Goal: Task Accomplishment & Management: Manage account settings

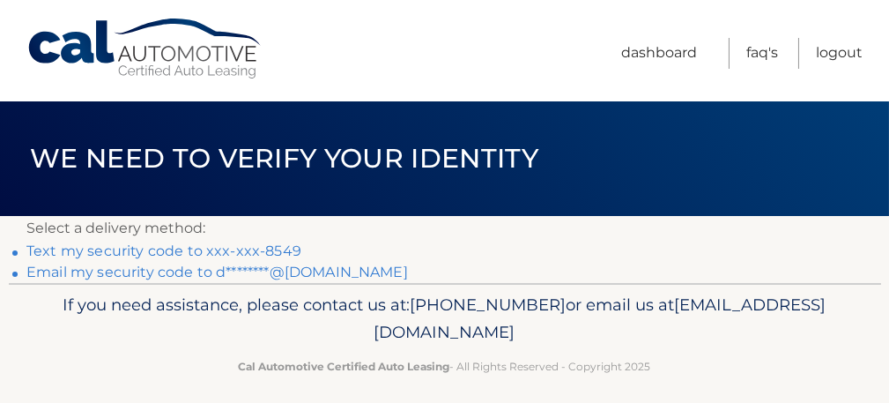
scroll to position [13, 0]
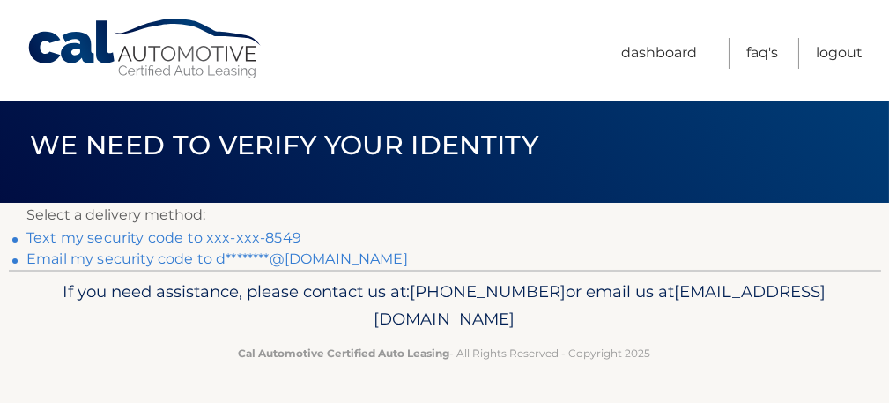
click at [181, 238] on link "Text my security code to xxx-xxx-8549" at bounding box center [163, 237] width 275 height 17
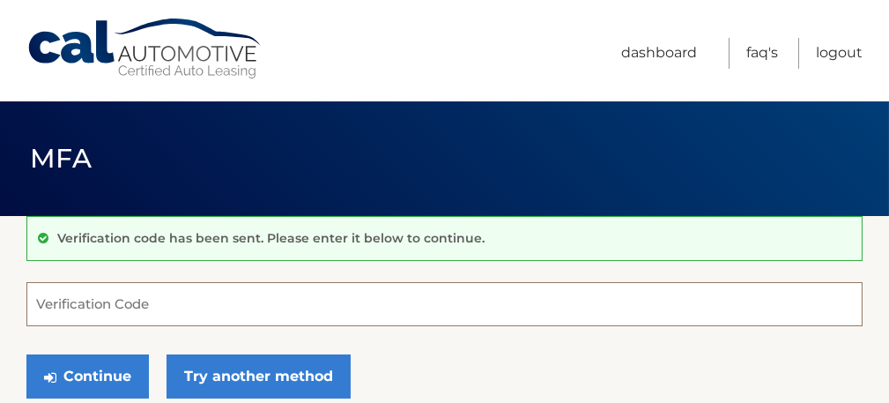
click at [99, 311] on input "Verification Code" at bounding box center [444, 304] width 836 height 44
type input "243697"
click at [26, 354] on button "Continue" at bounding box center [87, 376] width 122 height 44
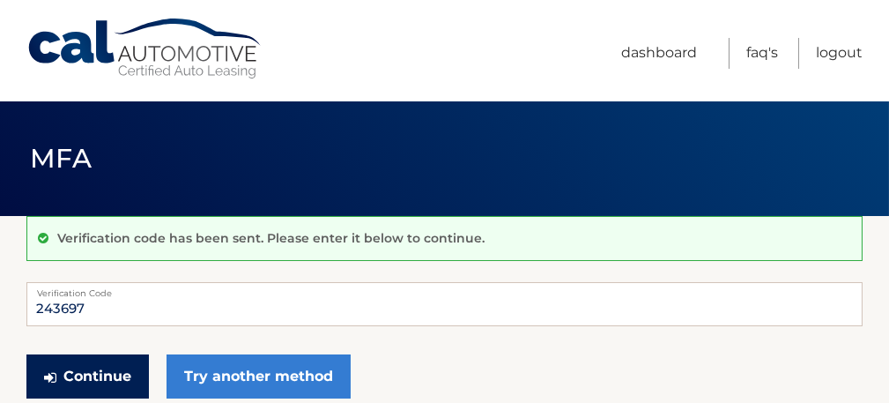
click at [128, 371] on button "Continue" at bounding box center [87, 376] width 122 height 44
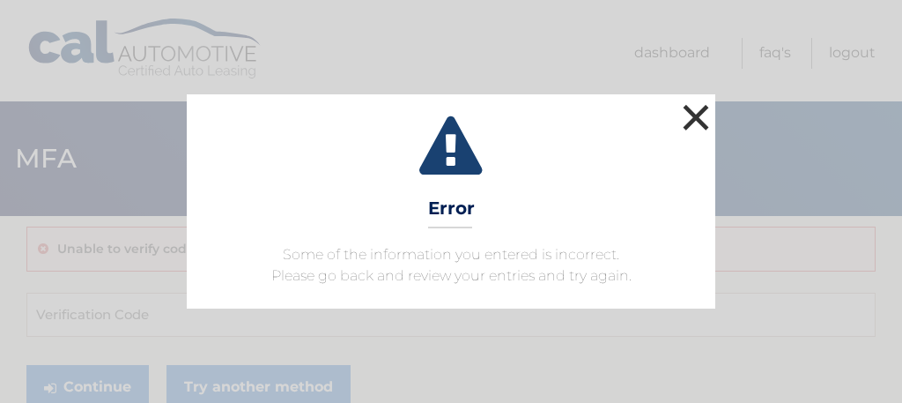
click at [698, 122] on button "×" at bounding box center [695, 117] width 35 height 35
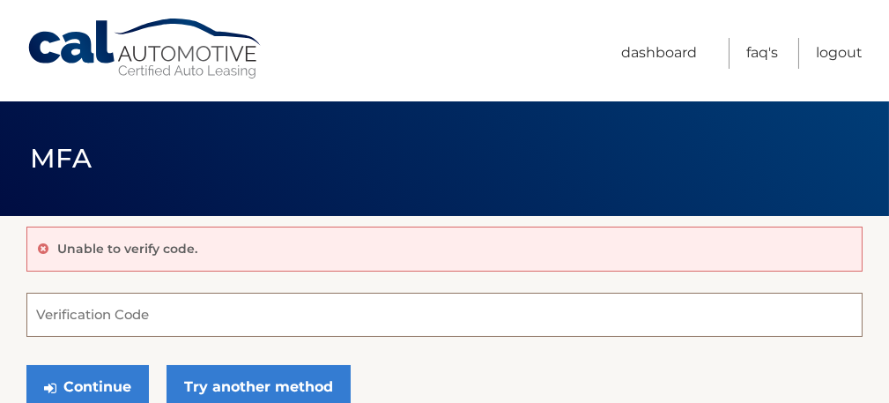
click at [81, 304] on input "Verification Code" at bounding box center [444, 314] width 836 height 44
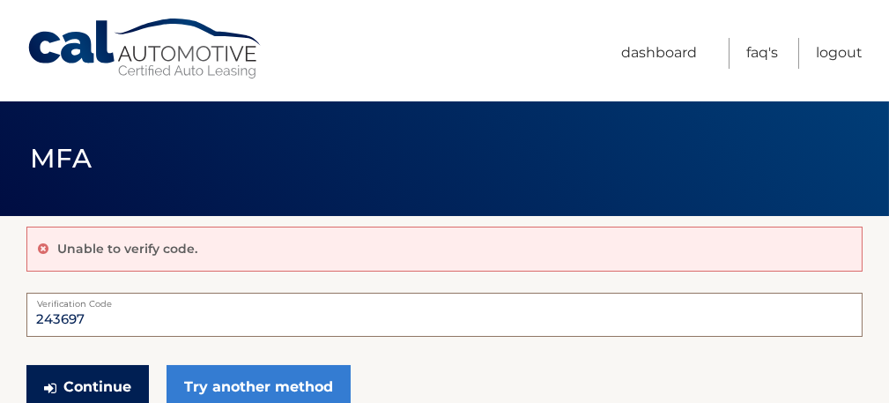
type input "243697"
click at [85, 378] on button "Continue" at bounding box center [87, 387] width 122 height 44
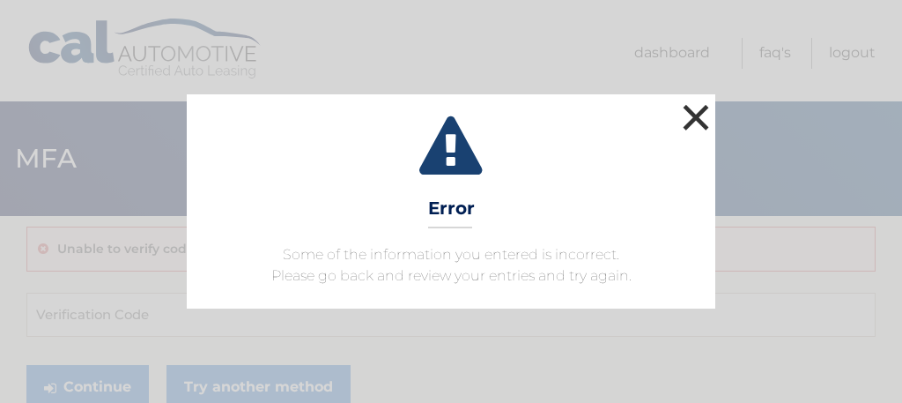
click at [691, 110] on button "×" at bounding box center [695, 117] width 35 height 35
click at [707, 121] on button "×" at bounding box center [695, 117] width 35 height 35
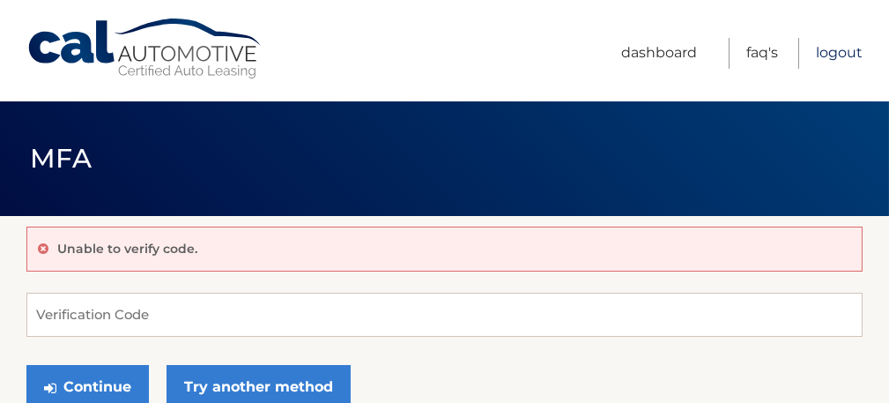
click at [846, 58] on link "Logout" at bounding box center [839, 53] width 47 height 31
click at [842, 54] on link "Logout" at bounding box center [839, 53] width 47 height 31
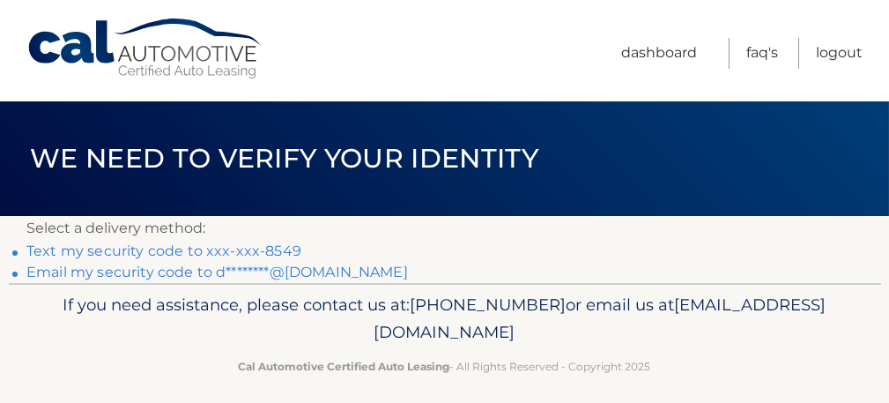
click at [96, 255] on link "Text my security code to xxx-xxx-8549" at bounding box center [163, 250] width 275 height 17
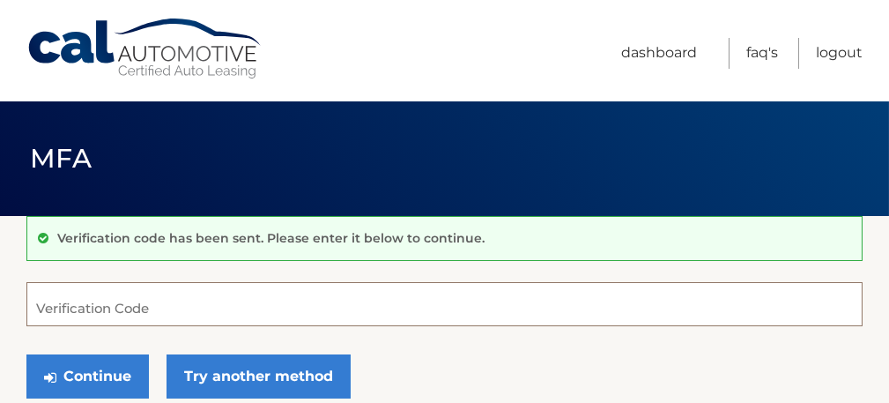
click at [124, 313] on input "Verification Code" at bounding box center [444, 304] width 836 height 44
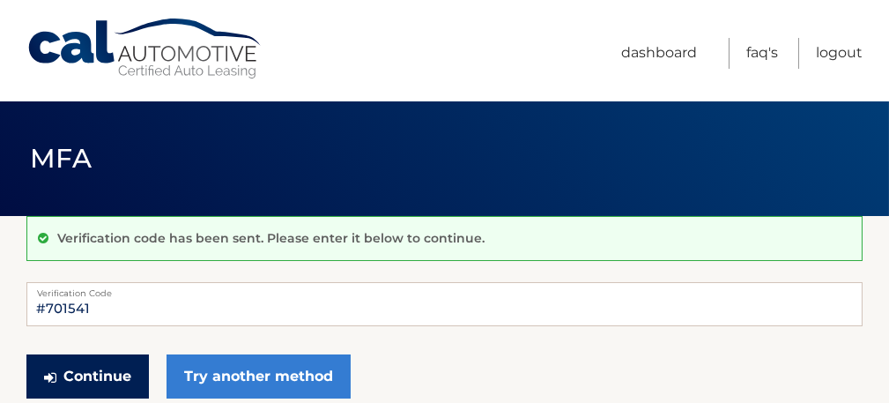
click at [116, 371] on button "Continue" at bounding box center [87, 376] width 122 height 44
click at [111, 373] on button "Continue" at bounding box center [87, 376] width 122 height 44
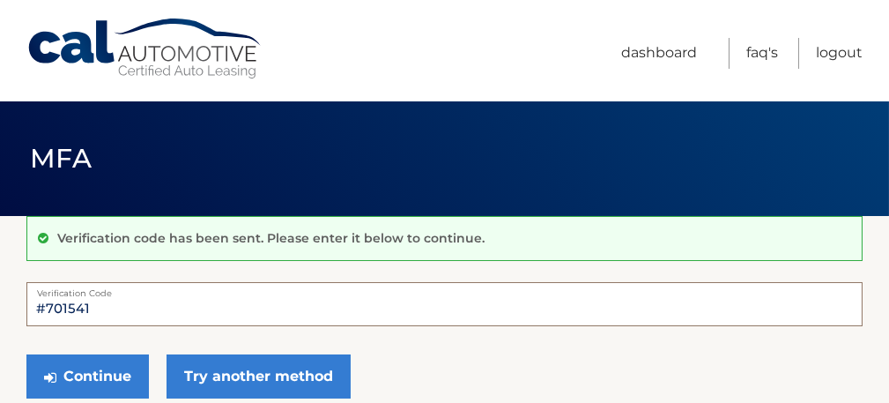
drag, startPoint x: 36, startPoint y: 304, endPoint x: 50, endPoint y: 305, distance: 14.1
click at [36, 304] on input "#701541" at bounding box center [444, 304] width 836 height 44
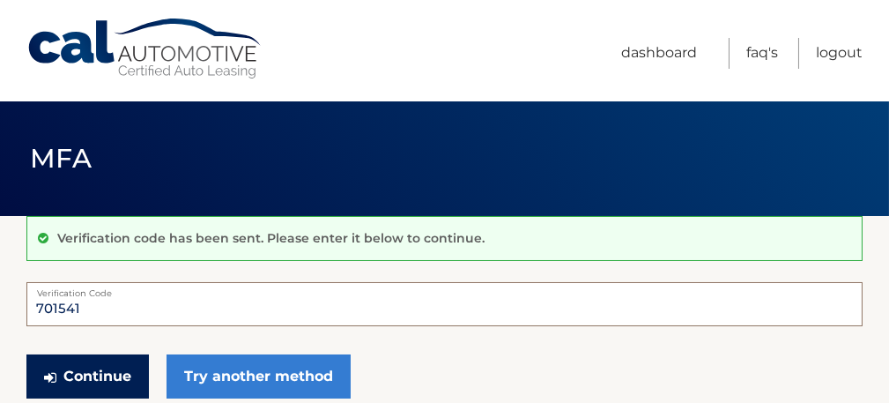
type input "701541"
click at [97, 394] on button "Continue" at bounding box center [87, 376] width 122 height 44
click at [100, 388] on button "Continue" at bounding box center [87, 376] width 122 height 44
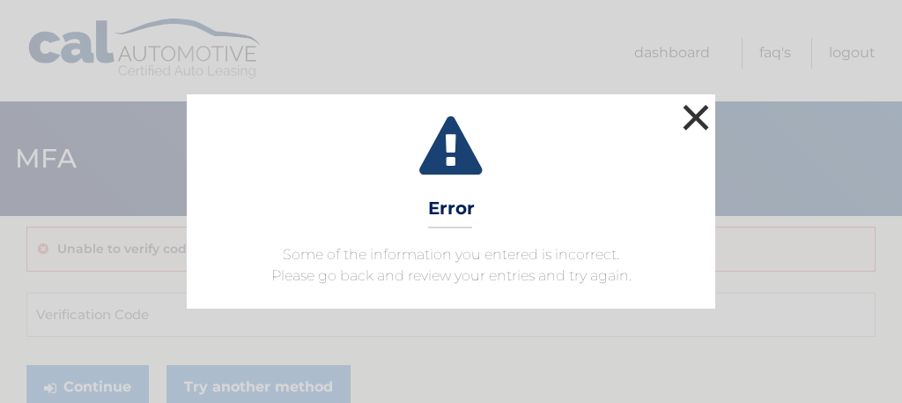
click at [697, 116] on button "×" at bounding box center [695, 117] width 35 height 35
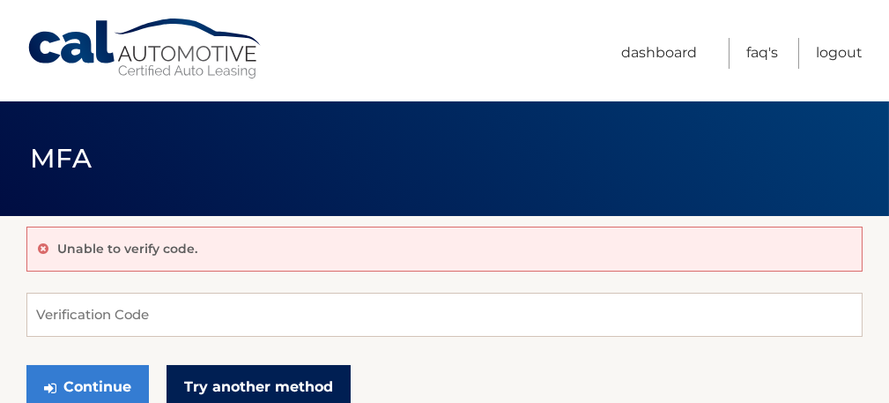
click at [274, 373] on link "Try another method" at bounding box center [258, 387] width 184 height 44
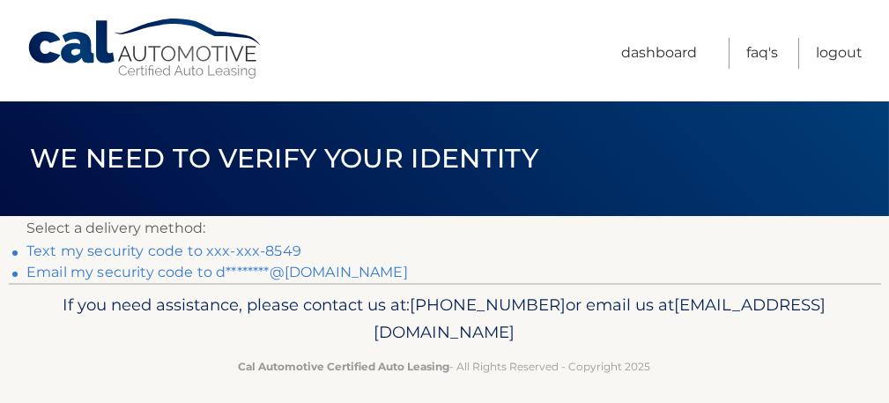
click at [303, 276] on link "Email my security code to d********@gmail.com" at bounding box center [216, 271] width 381 height 17
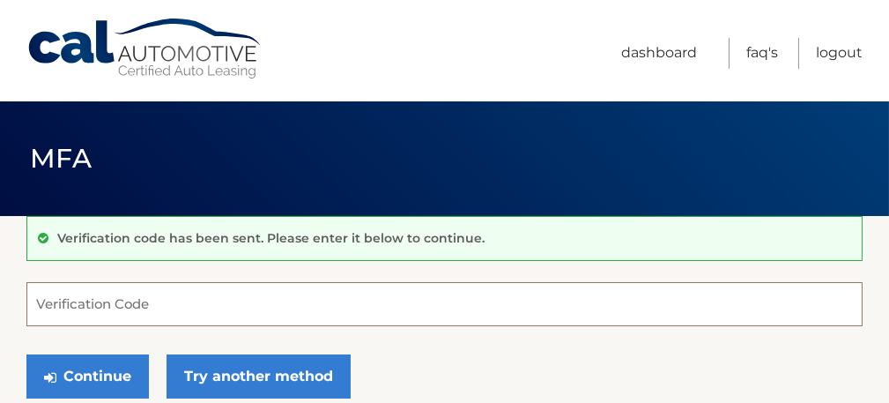
click at [176, 311] on input "Verification Code" at bounding box center [444, 304] width 836 height 44
click at [84, 305] on input "Verification Code" at bounding box center [444, 304] width 836 height 44
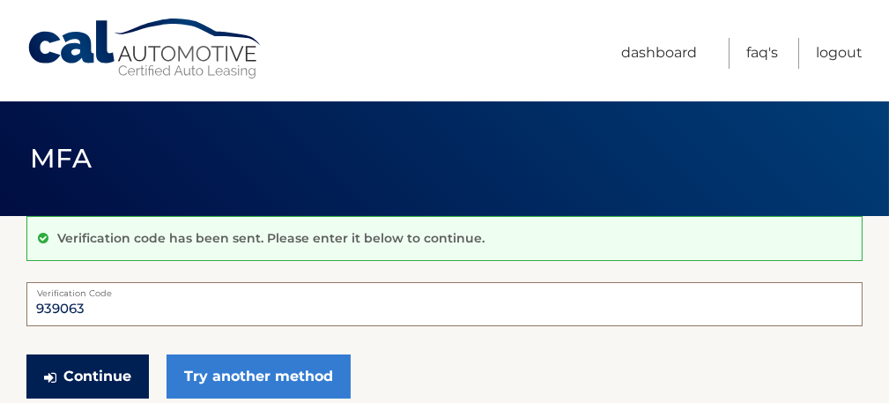
type input "939063"
click at [85, 378] on button "Continue" at bounding box center [87, 376] width 122 height 44
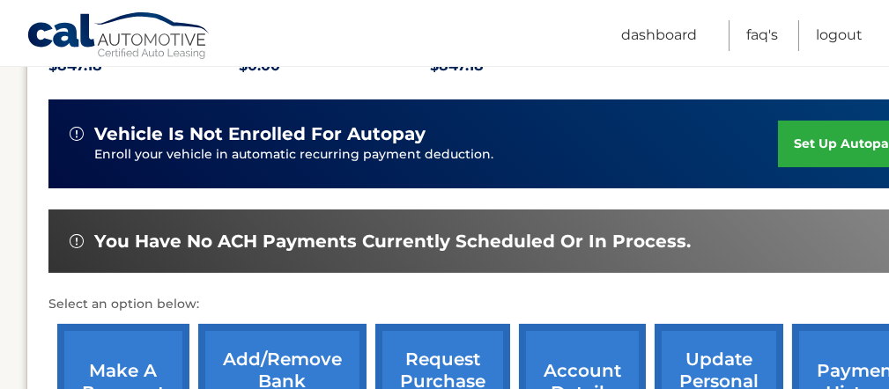
scroll to position [440, 0]
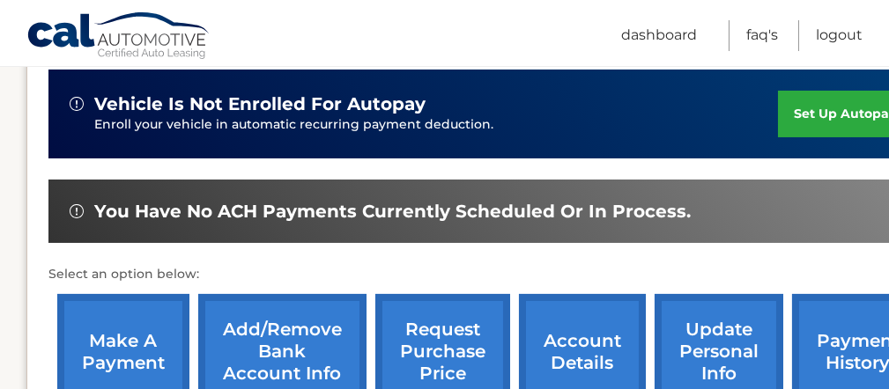
click at [155, 329] on link "make a payment" at bounding box center [123, 351] width 132 height 115
click at [265, 353] on link "Add/Remove bank account info" at bounding box center [282, 351] width 168 height 115
click at [141, 360] on link "make a payment" at bounding box center [123, 351] width 132 height 115
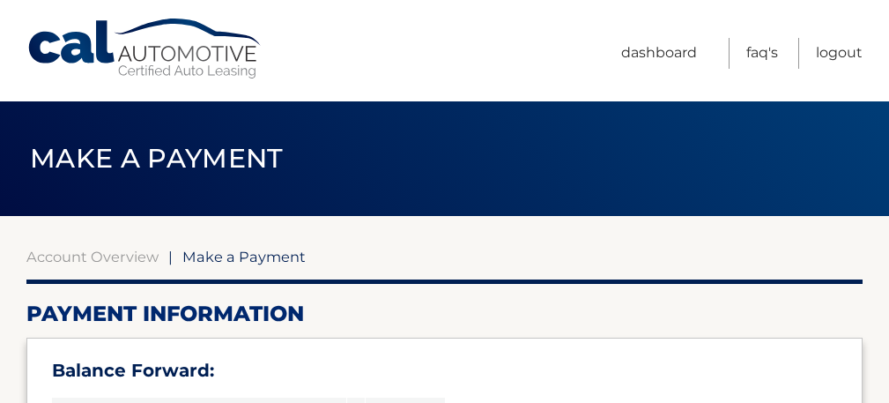
select select "NTM5Nzk4ODEtNDE5NC00YmRiLTgzYTItYzY0ZjA1ZDNlZmZj"
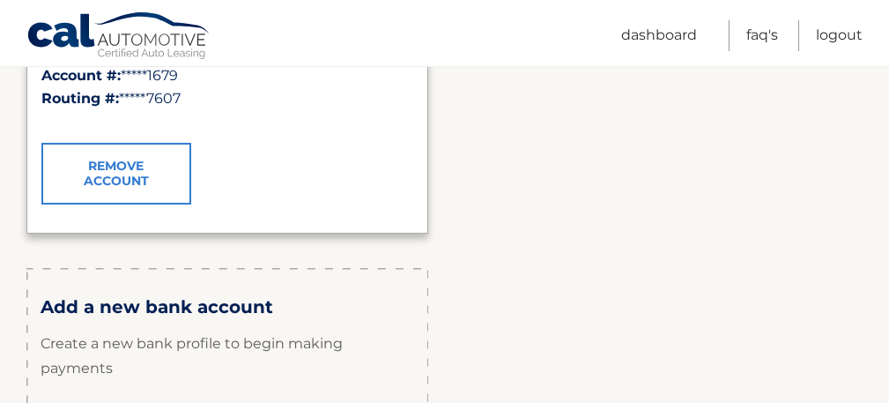
scroll to position [528, 0]
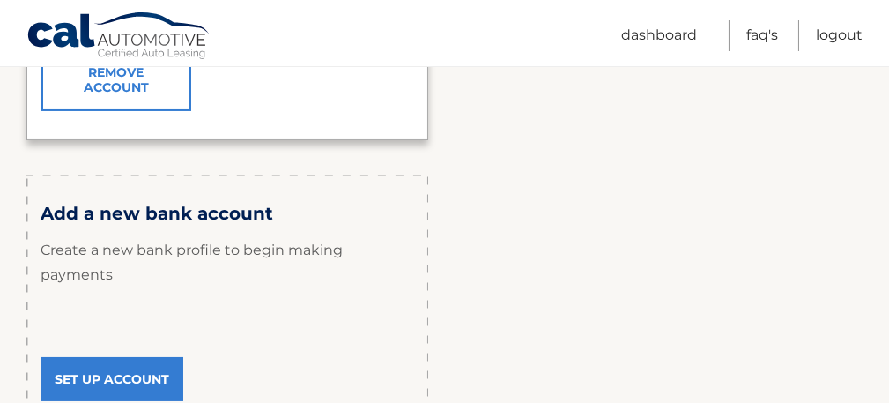
click at [118, 382] on link "Set Up Account" at bounding box center [112, 379] width 143 height 44
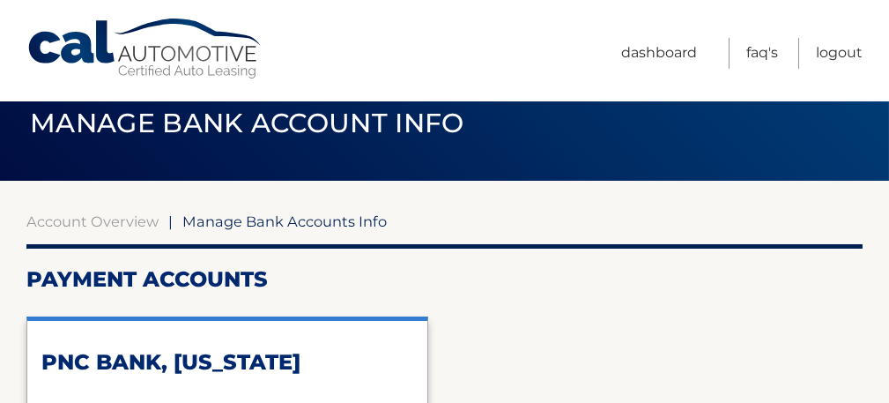
scroll to position [0, 0]
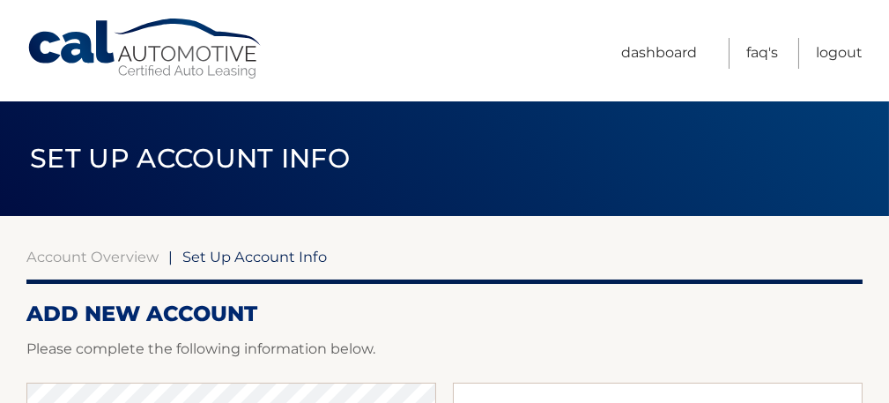
scroll to position [264, 0]
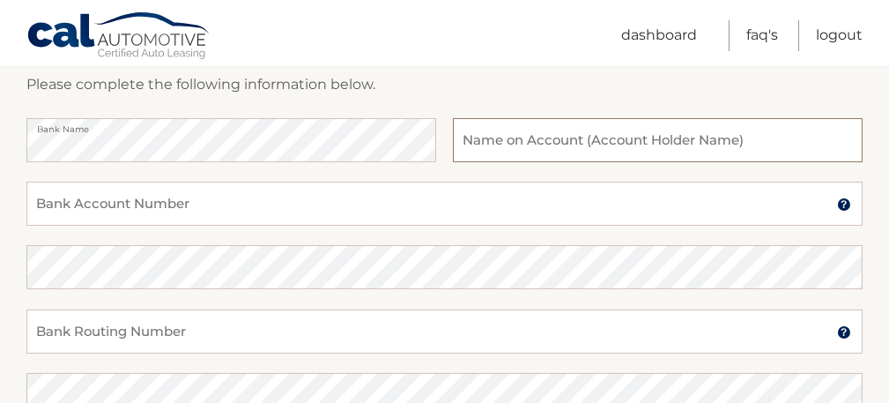
click at [506, 140] on input "text" at bounding box center [658, 140] width 410 height 44
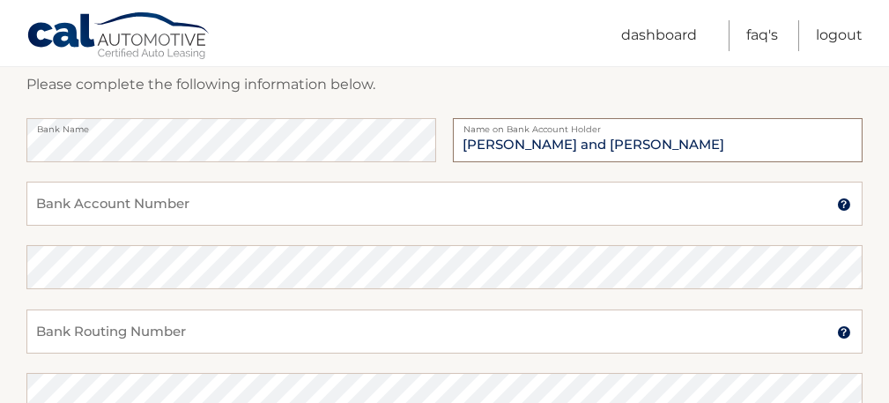
click at [371, 144] on div "Bank Name [PERSON_NAME] and [PERSON_NAME] Name on Bank Account Holder" at bounding box center [444, 149] width 836 height 63
click at [544, 144] on input "Jon-el Packging LLC" at bounding box center [658, 140] width 410 height 44
click at [543, 141] on input "Jon-el Packging LLC" at bounding box center [658, 140] width 410 height 44
type input "Jon-el Packaging LLC"
click at [121, 210] on input "Bank Account Number" at bounding box center [444, 203] width 836 height 44
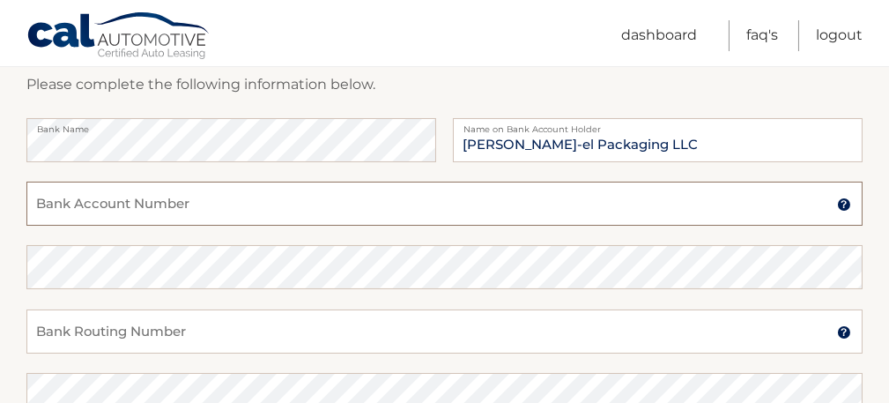
type input "8025561679"
click at [97, 328] on input "Bank Routing Number" at bounding box center [444, 331] width 836 height 44
click at [82, 337] on input "Bank Routing Number" at bounding box center [444, 331] width 836 height 44
click at [164, 204] on input "8025561679" at bounding box center [444, 203] width 836 height 44
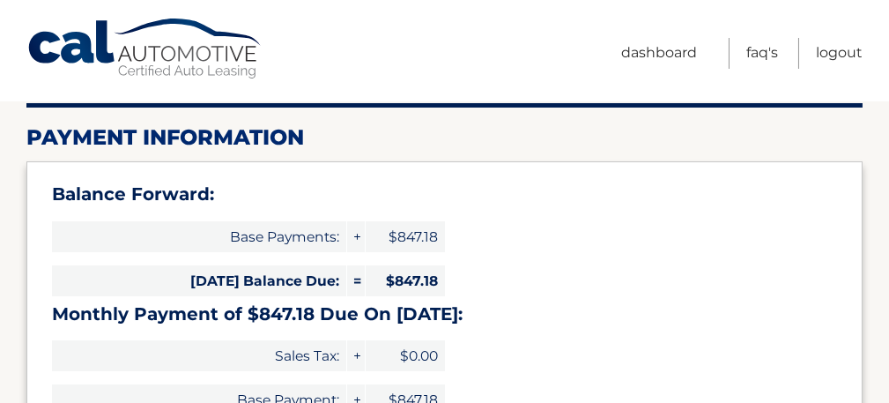
select select "NTM5Nzk4ODEtNDE5NC00YmRiLTgzYTItYzY0ZjA1ZDNlZmZj"
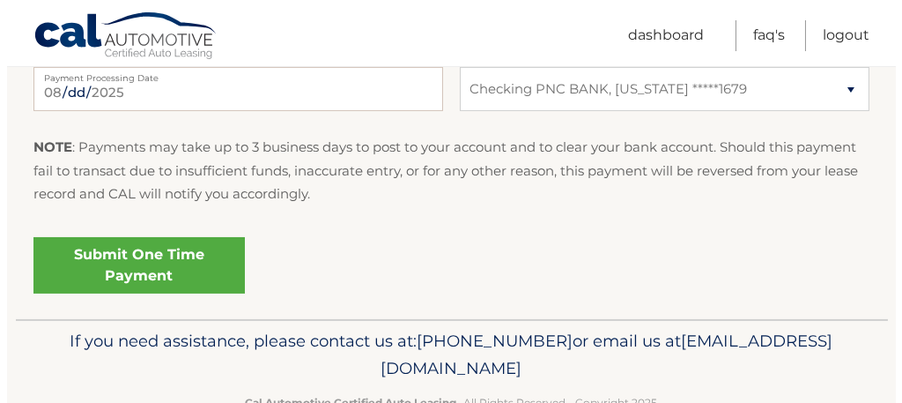
scroll to position [929, 0]
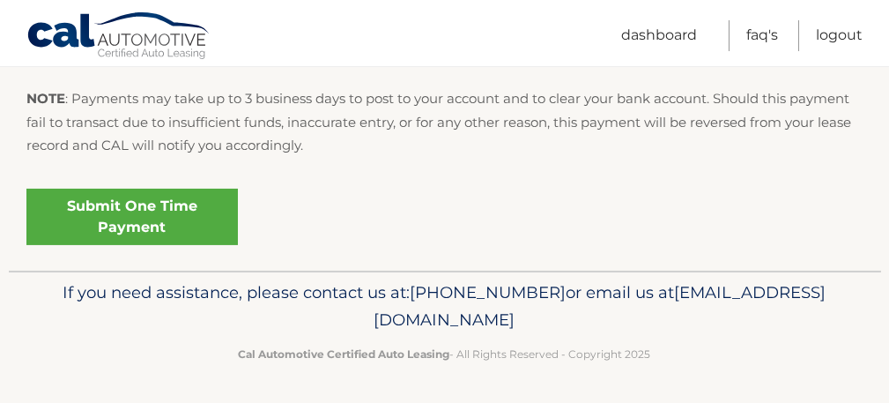
click at [173, 222] on link "Submit One Time Payment" at bounding box center [131, 216] width 211 height 56
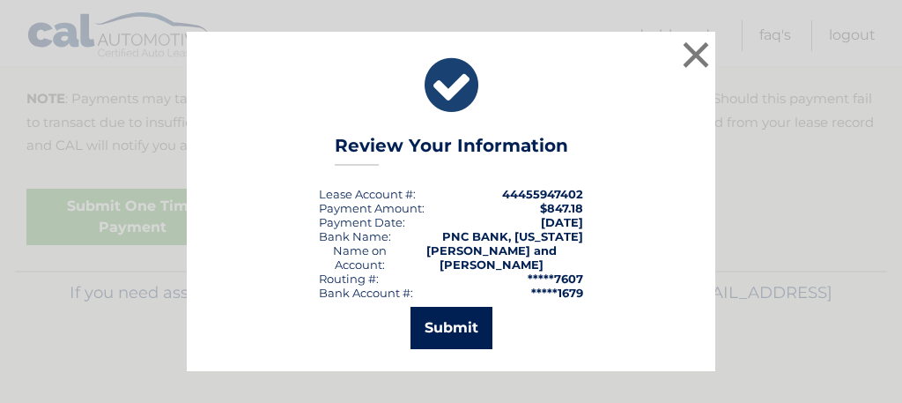
click at [465, 334] on button "Submit" at bounding box center [451, 328] width 82 height 42
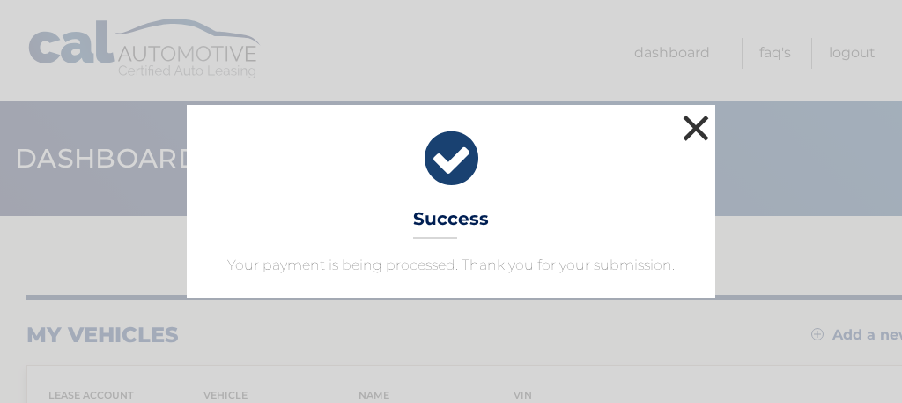
click at [696, 129] on button "×" at bounding box center [695, 127] width 35 height 35
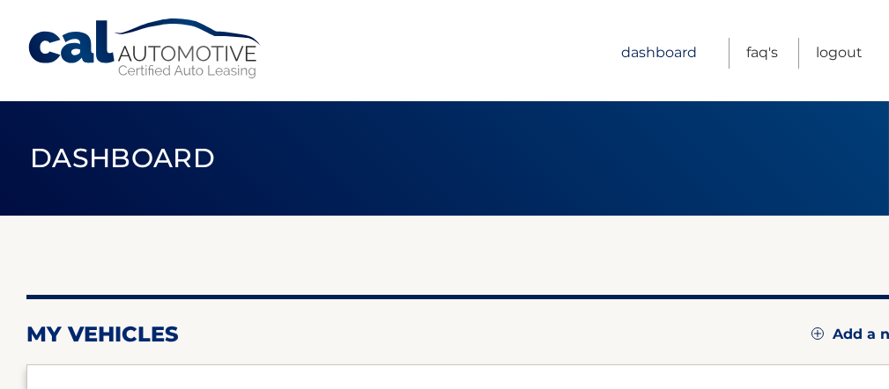
click at [665, 51] on link "Dashboard" at bounding box center [659, 53] width 76 height 31
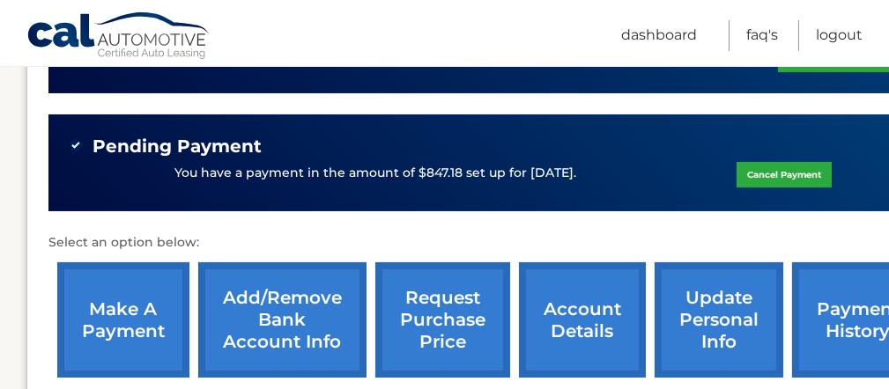
scroll to position [528, 0]
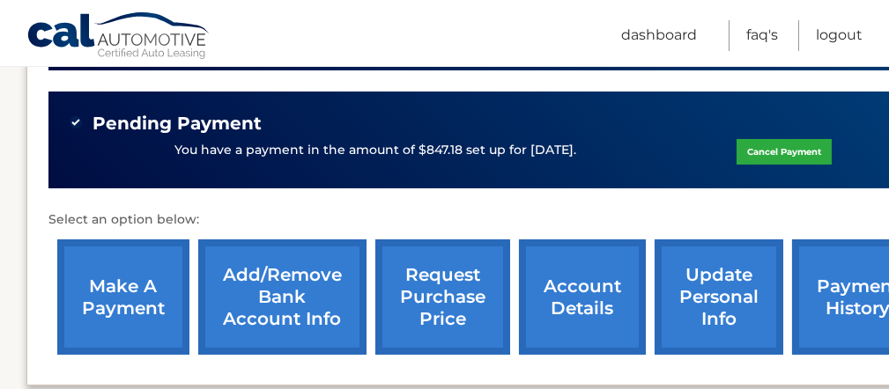
click at [448, 309] on link "request purchase price" at bounding box center [442, 297] width 135 height 115
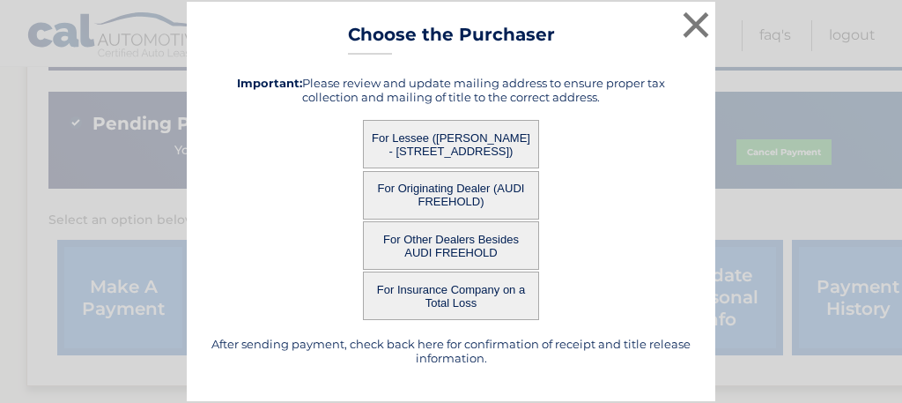
click at [476, 145] on button "For Lessee ([PERSON_NAME] - [STREET_ADDRESS])" at bounding box center [451, 144] width 176 height 48
click at [476, 144] on button "For Lessee ([PERSON_NAME] - [STREET_ADDRESS])" at bounding box center [451, 144] width 176 height 48
click at [698, 20] on button "×" at bounding box center [695, 24] width 35 height 35
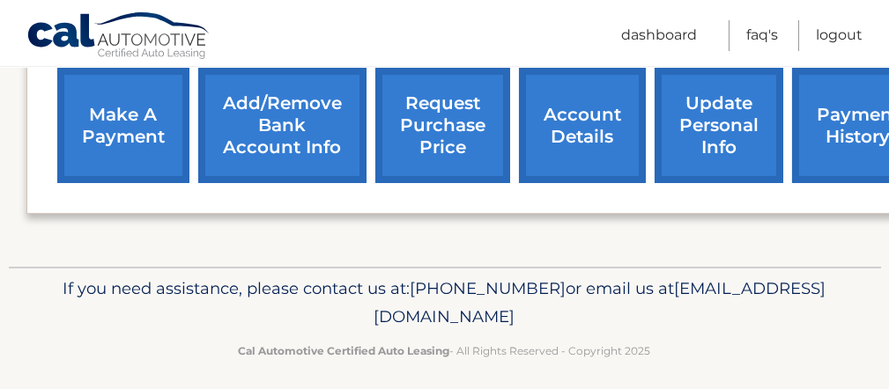
scroll to position [705, 0]
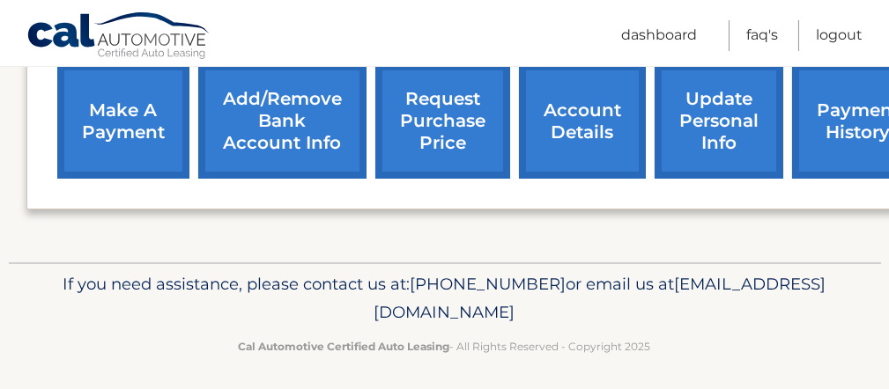
click at [574, 131] on link "account details" at bounding box center [582, 120] width 127 height 115
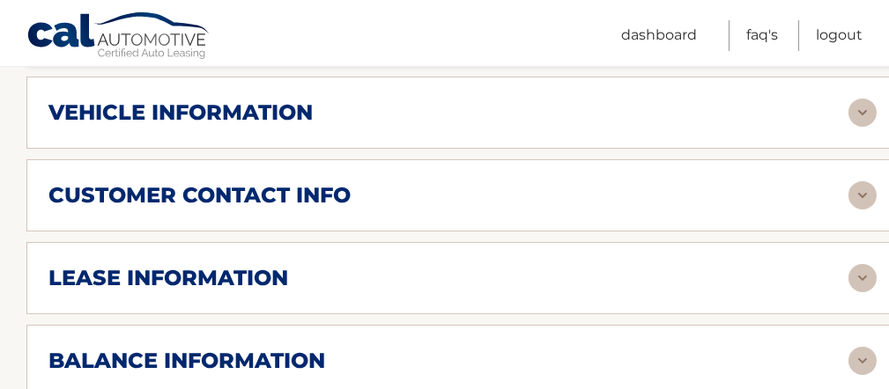
scroll to position [969, 0]
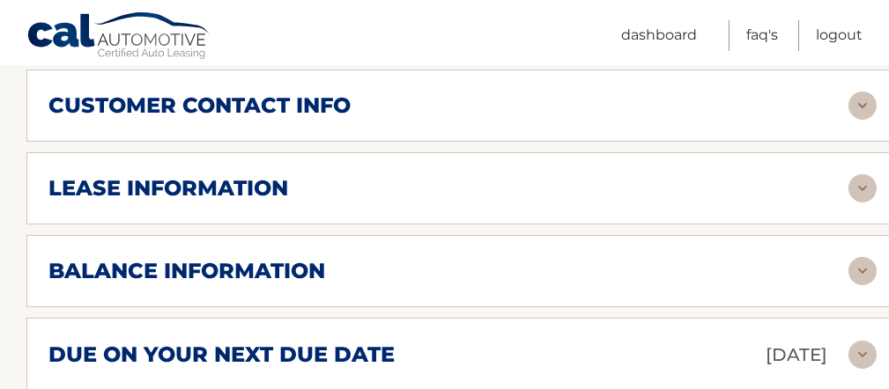
click at [867, 268] on img at bounding box center [862, 271] width 28 height 28
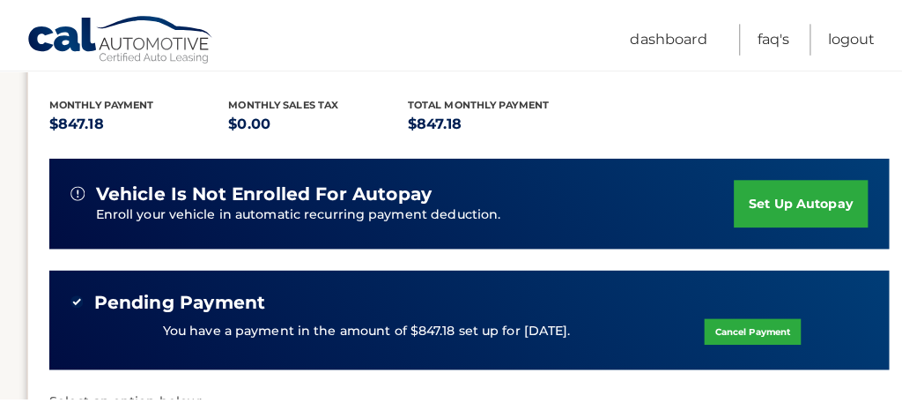
scroll to position [713, 0]
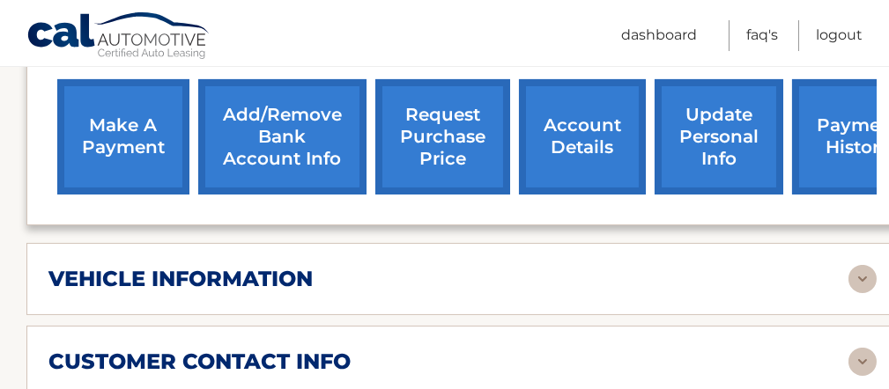
click at [454, 140] on link "request purchase price" at bounding box center [442, 136] width 135 height 115
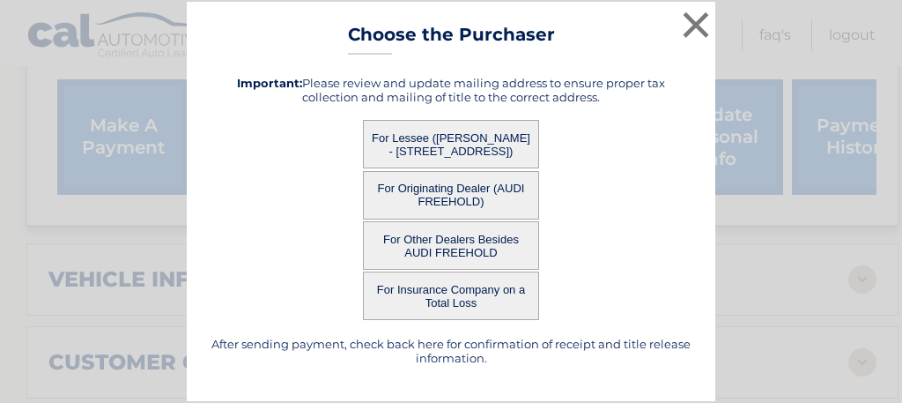
click at [463, 137] on button "For Lessee ([PERSON_NAME] - [STREET_ADDRESS])" at bounding box center [451, 144] width 176 height 48
click at [442, 136] on button "For Lessee ([PERSON_NAME] - [STREET_ADDRESS])" at bounding box center [451, 144] width 176 height 48
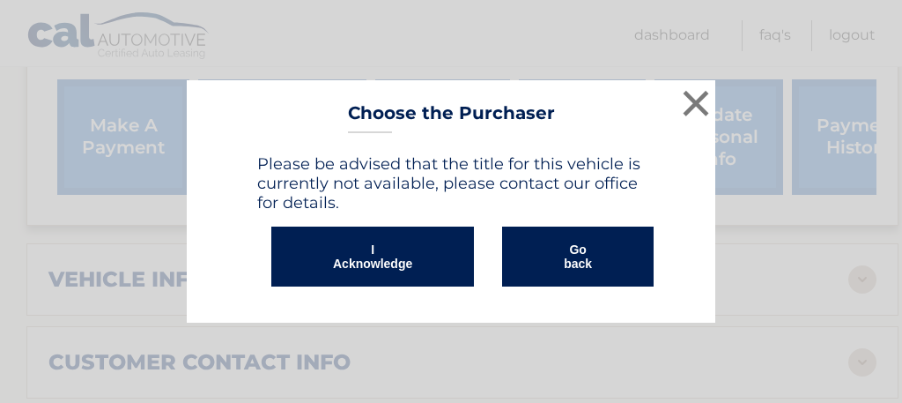
click at [373, 264] on button "I Acknowledge" at bounding box center [372, 256] width 203 height 60
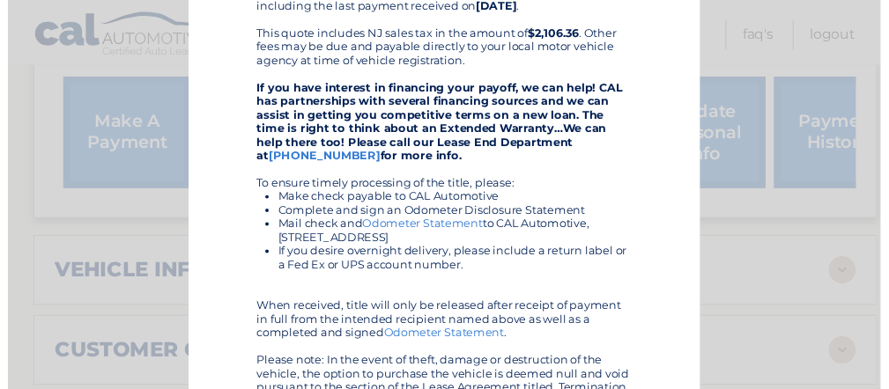
scroll to position [0, 0]
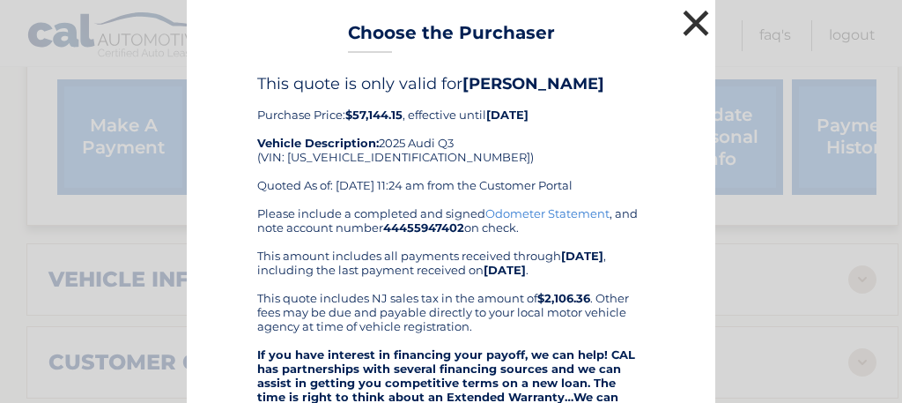
click at [690, 21] on button "×" at bounding box center [695, 22] width 35 height 35
